Goal: Find specific page/section: Find specific page/section

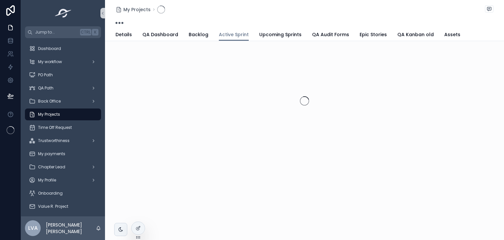
click at [58, 116] on span "My Projects" at bounding box center [49, 114] width 22 height 5
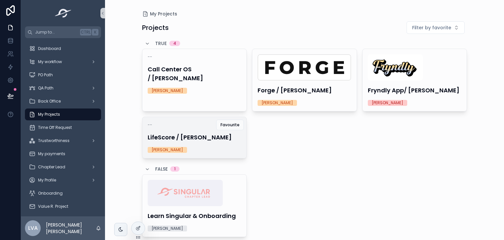
click at [173, 130] on div "-- LifeScore / [PERSON_NAME] [PERSON_NAME]" at bounding box center [194, 137] width 104 height 41
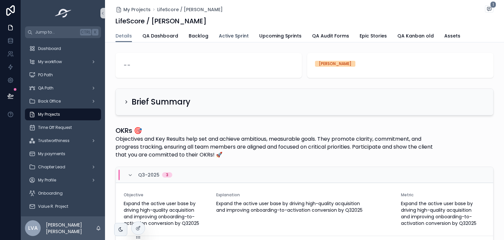
click at [235, 39] on link "Active Sprint" at bounding box center [234, 36] width 30 height 13
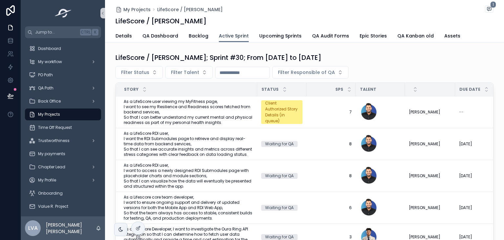
scroll to position [7, 0]
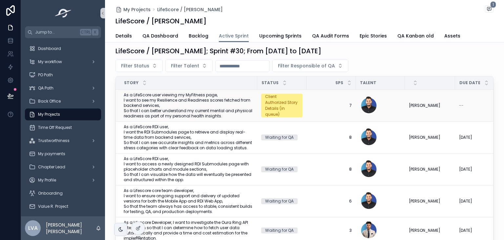
click at [202, 105] on span "As a LifeScore user viewing my MyFitness page, I want to see my Resilience and …" at bounding box center [189, 105] width 130 height 26
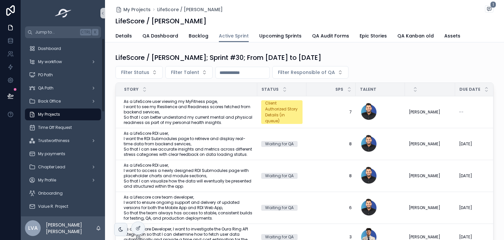
click at [80, 110] on div "My Projects" at bounding box center [63, 114] width 68 height 11
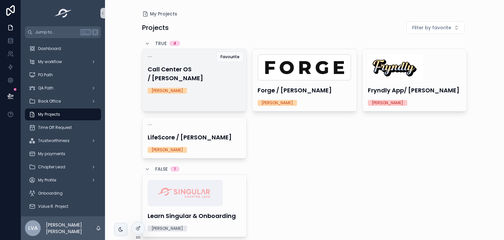
click at [199, 97] on link "-- Call Center OS / [PERSON_NAME] [PERSON_NAME]" at bounding box center [194, 80] width 105 height 63
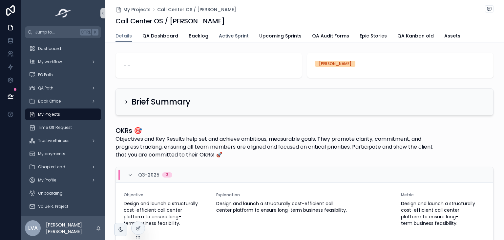
click at [229, 33] on span "Active Sprint" at bounding box center [234, 35] width 30 height 7
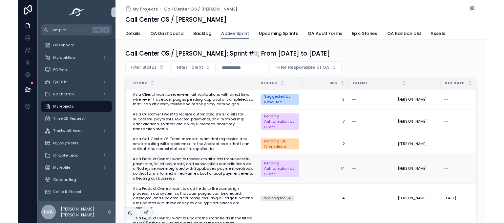
scroll to position [4, 0]
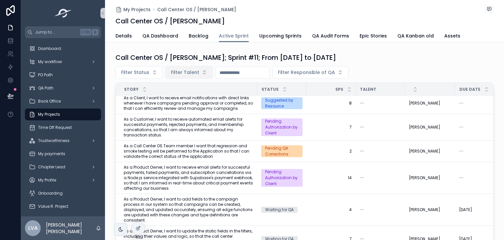
click at [190, 73] on span "Filter Talent" at bounding box center [185, 72] width 28 height 7
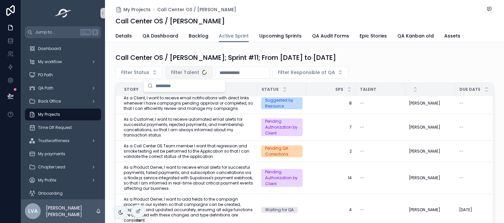
type input "*"
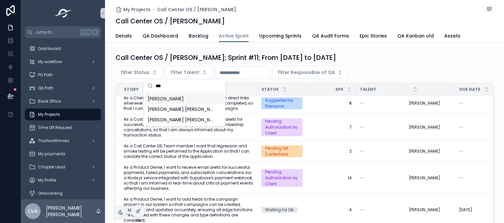
type input "***"
click at [176, 97] on span "[PERSON_NAME]" at bounding box center [166, 98] width 36 height 7
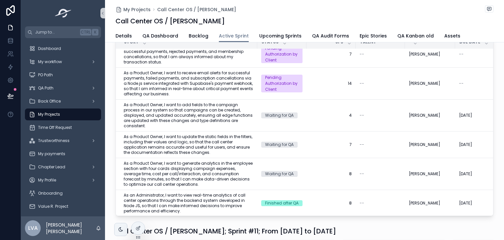
scroll to position [49, 0]
